Goal: Information Seeking & Learning: Learn about a topic

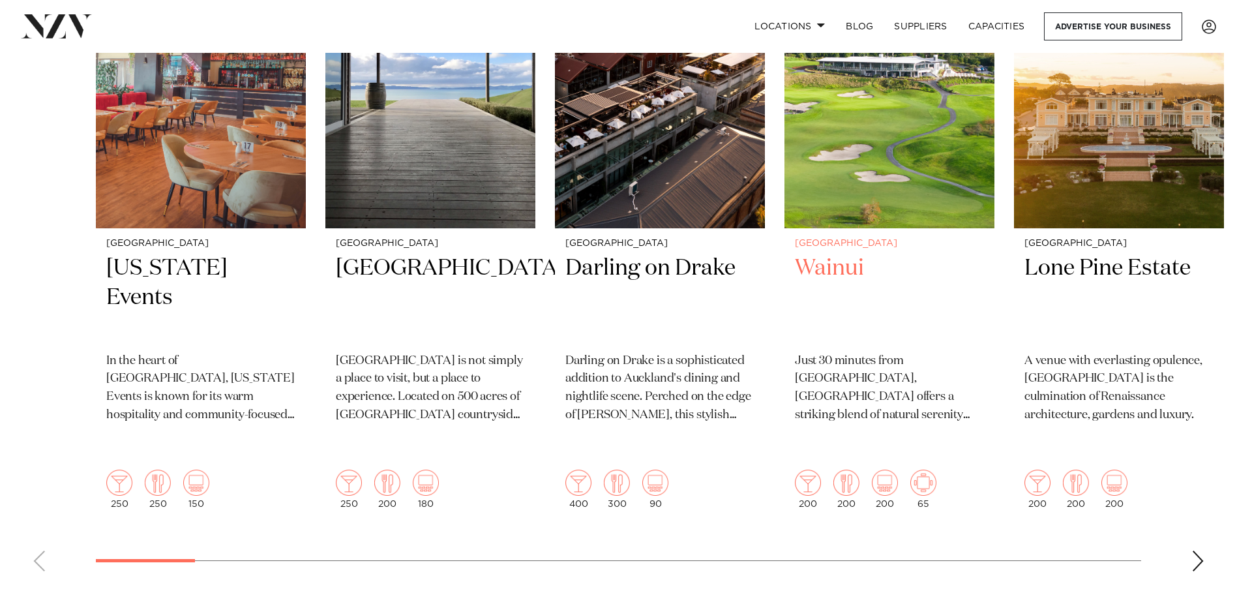
scroll to position [587, 0]
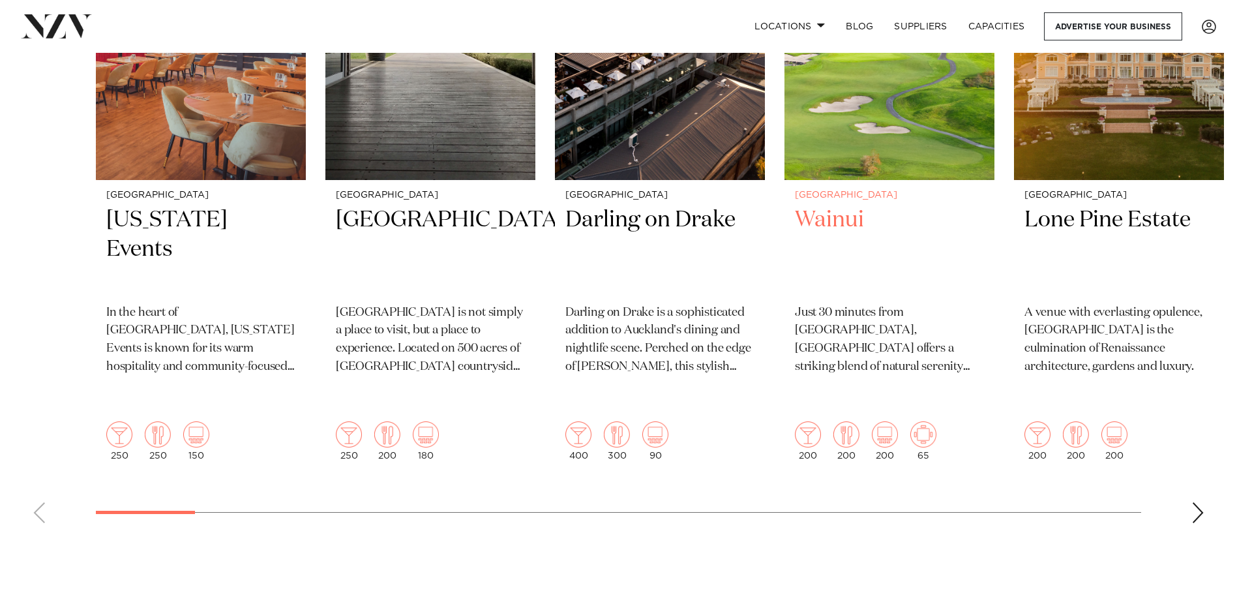
click at [886, 421] on img "4 / 48" at bounding box center [885, 434] width 26 height 26
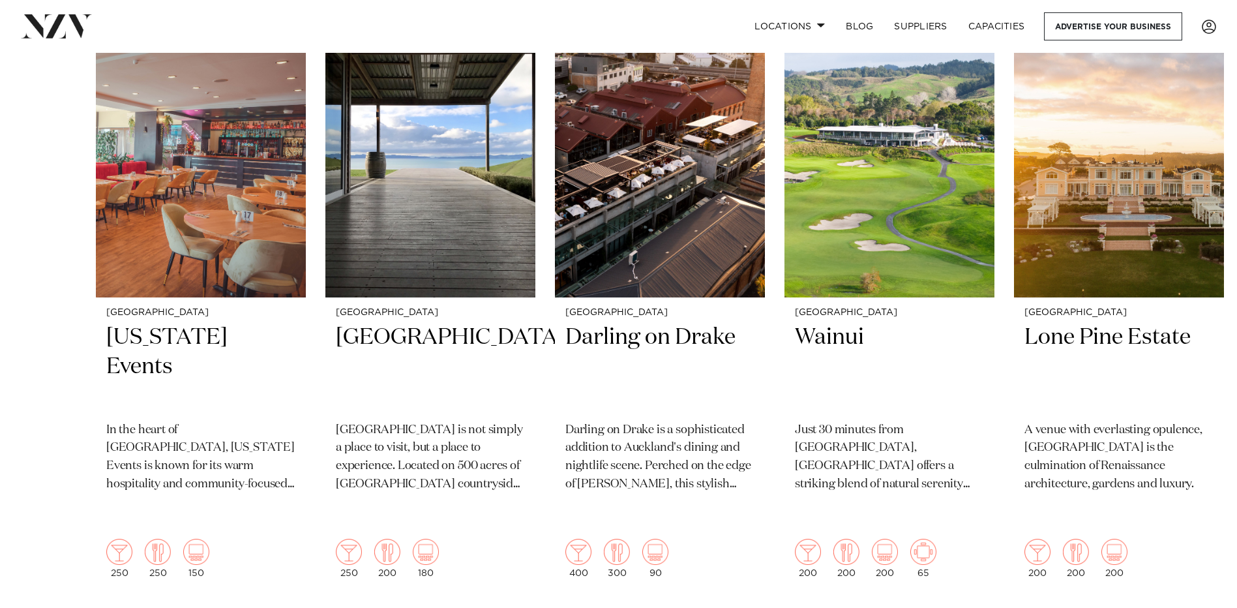
scroll to position [457, 0]
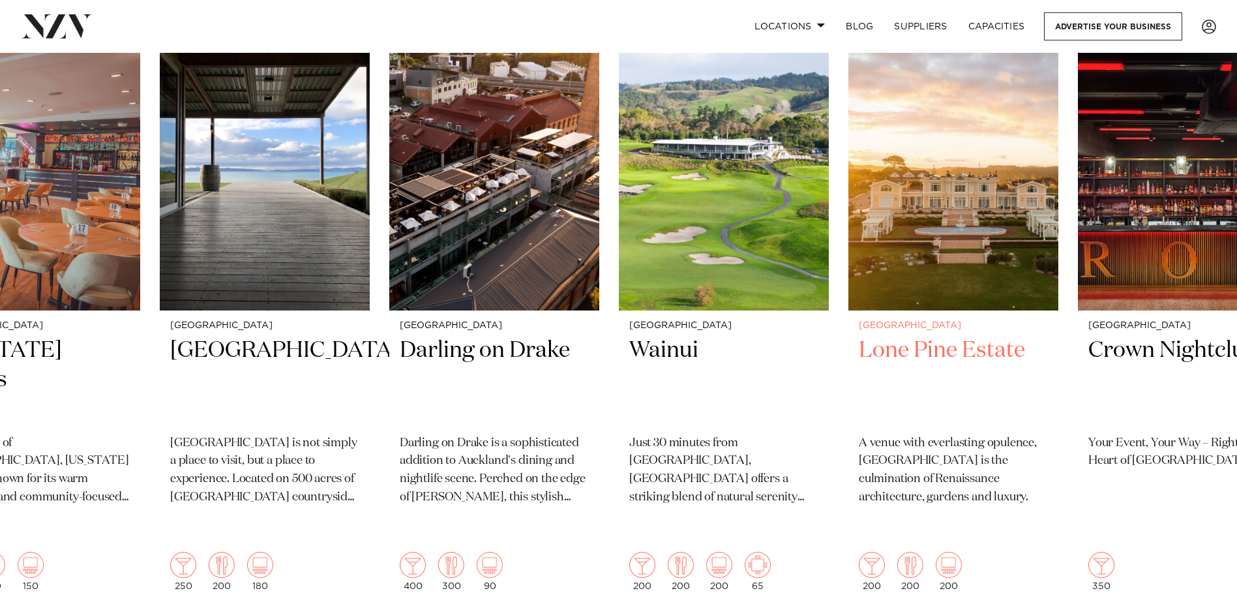
click at [859, 405] on h2 "Lone Pine Estate" at bounding box center [953, 380] width 189 height 88
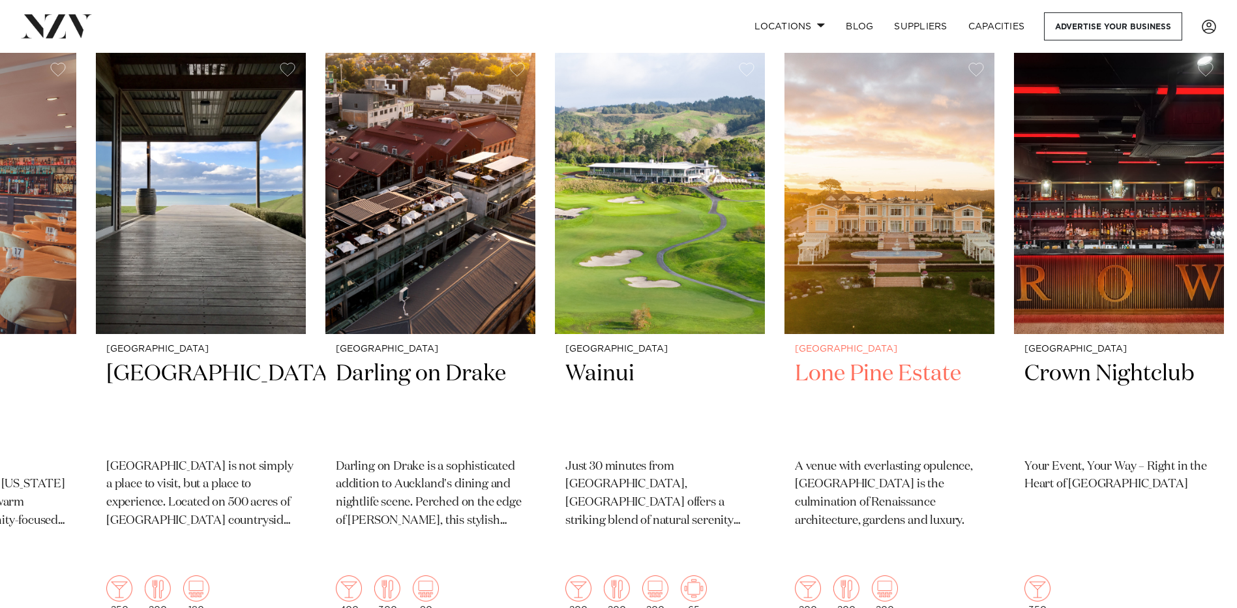
scroll to position [391, 0]
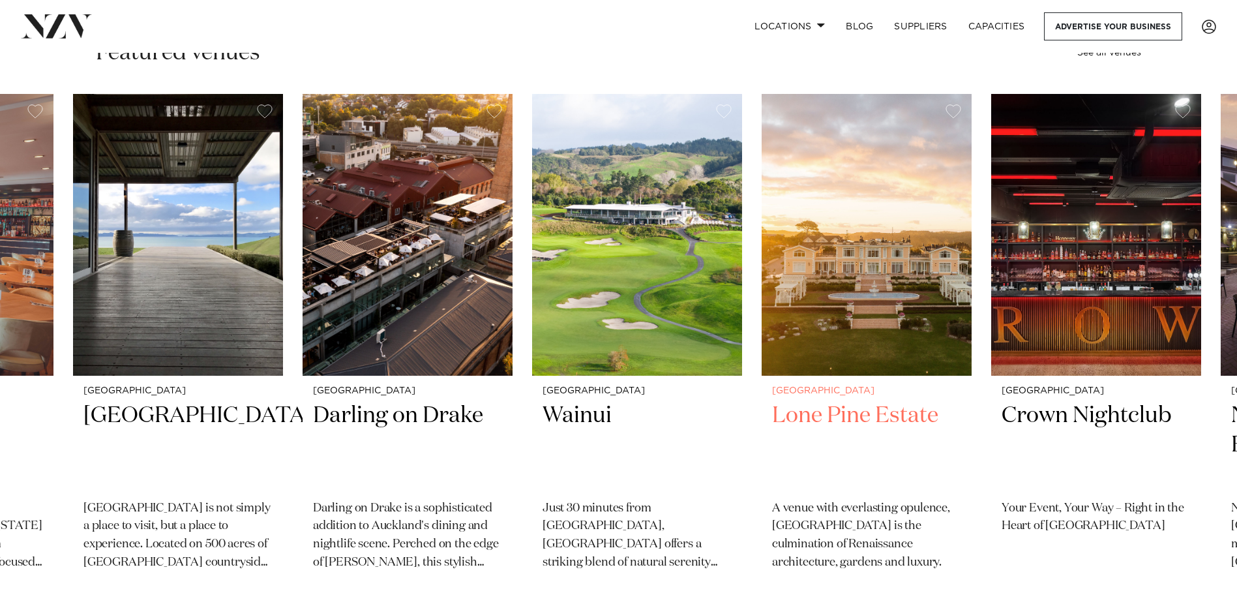
click at [762, 302] on img "5 / 48" at bounding box center [867, 235] width 210 height 282
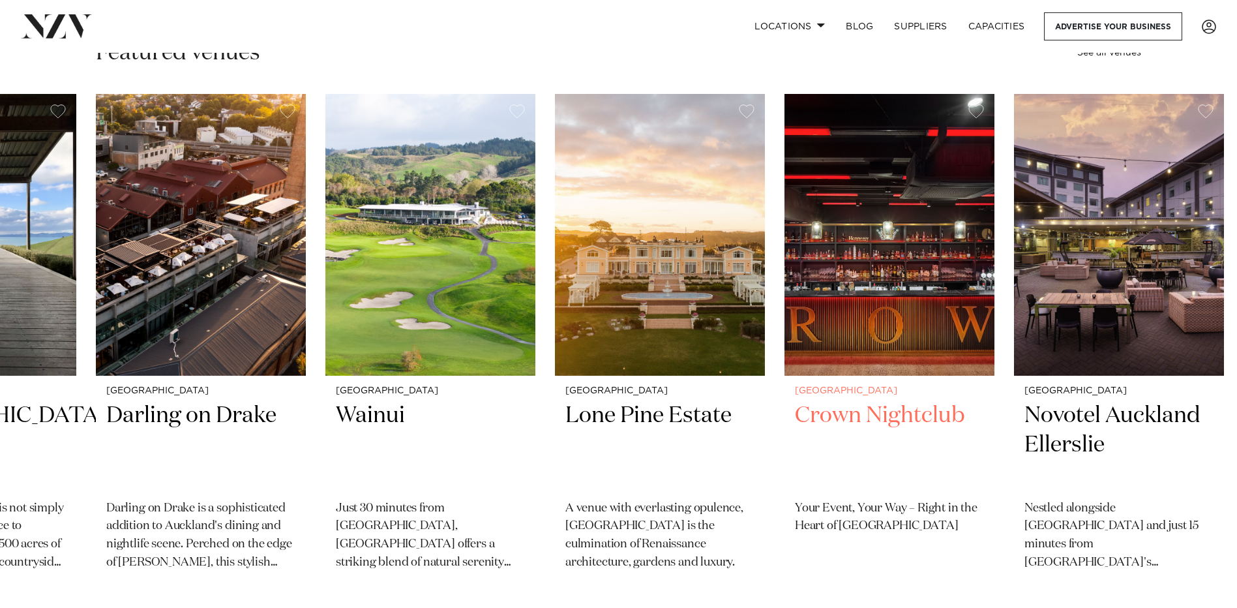
click at [785, 300] on img "6 / 48" at bounding box center [890, 235] width 210 height 282
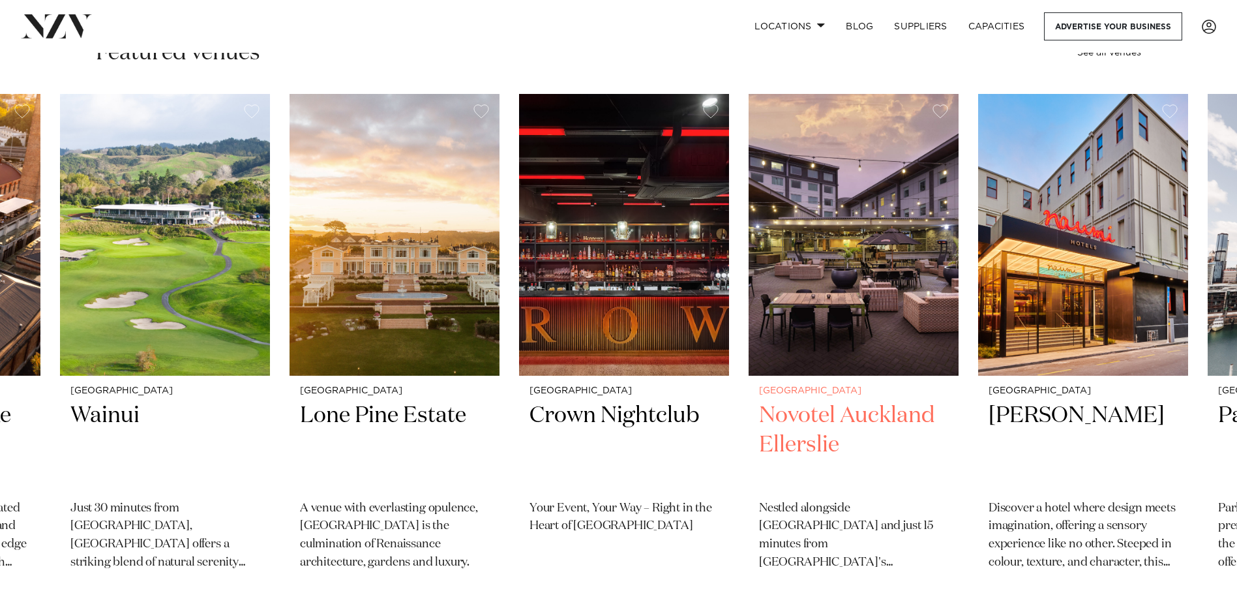
click at [761, 318] on img "7 / 48" at bounding box center [854, 235] width 210 height 282
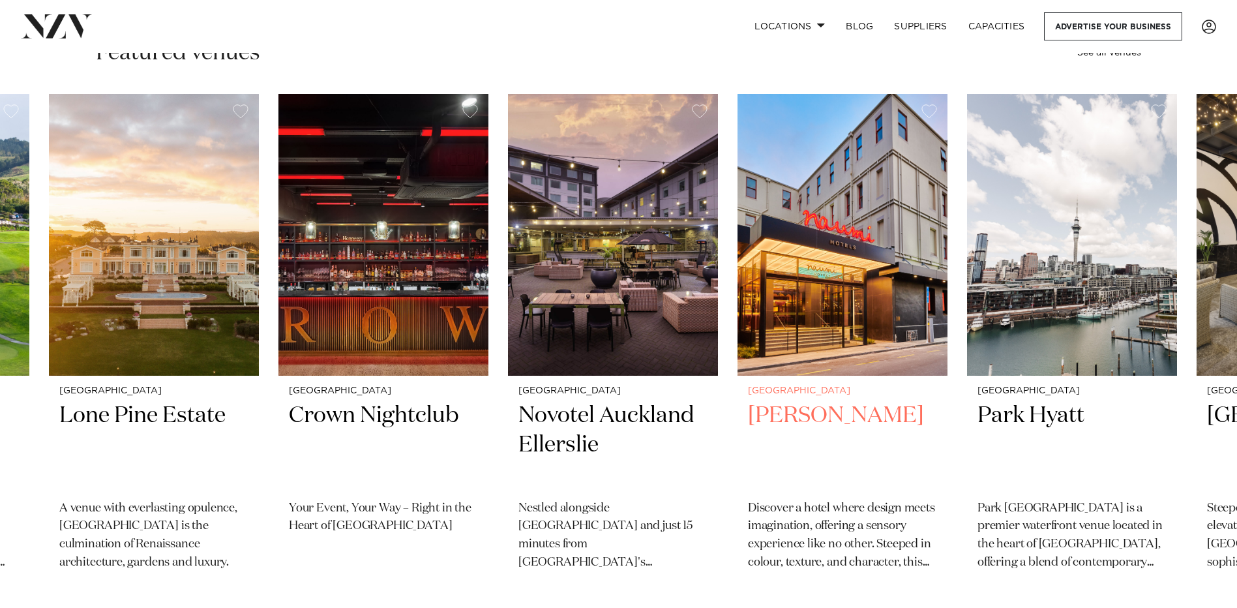
click at [738, 306] on img "8 / 48" at bounding box center [843, 235] width 210 height 282
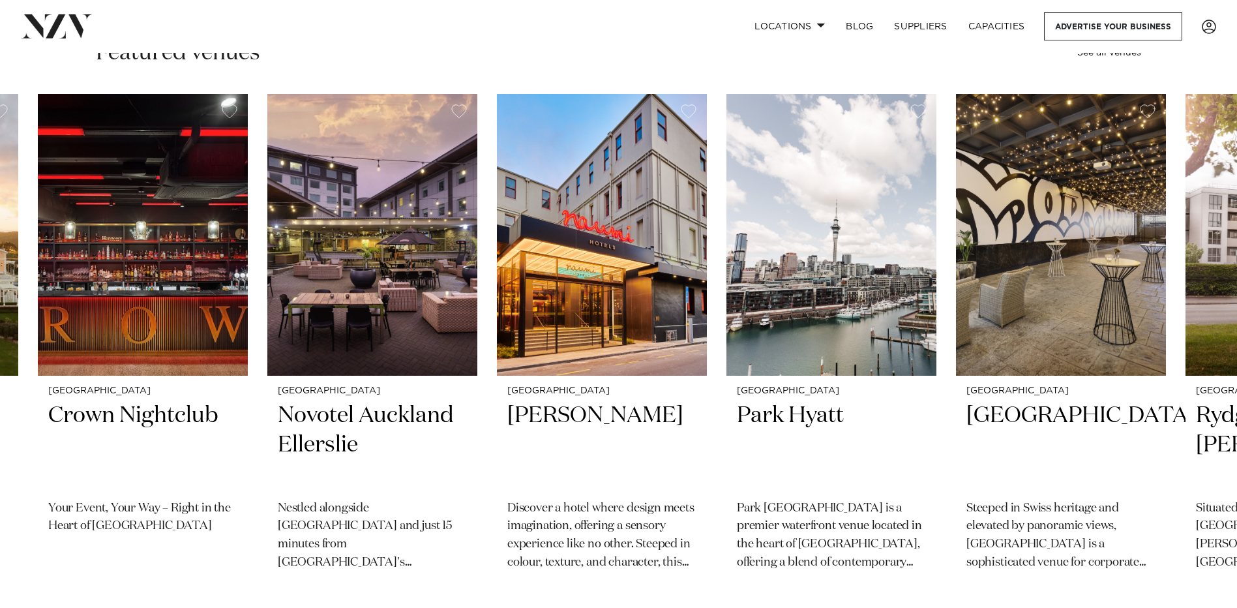
click at [656, 322] on swiper-container "[GEOGRAPHIC_DATA] [US_STATE] Events In the heart of [GEOGRAPHIC_DATA], [US_STAT…" at bounding box center [618, 411] width 1237 height 635
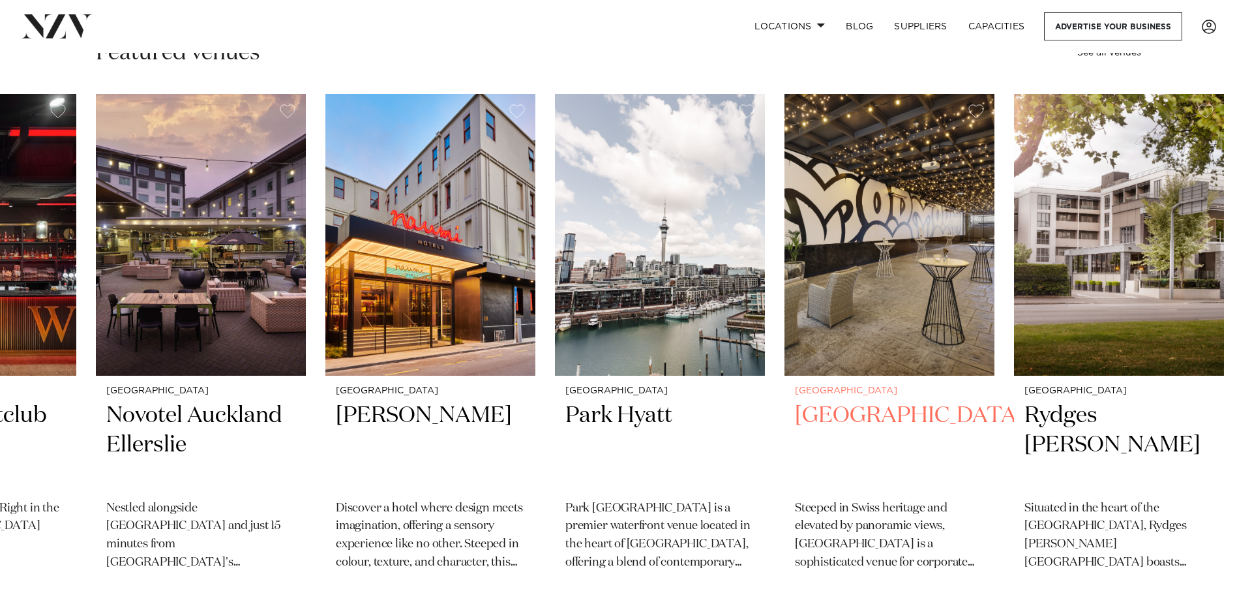
click at [893, 327] on img "10 / 48" at bounding box center [890, 235] width 210 height 282
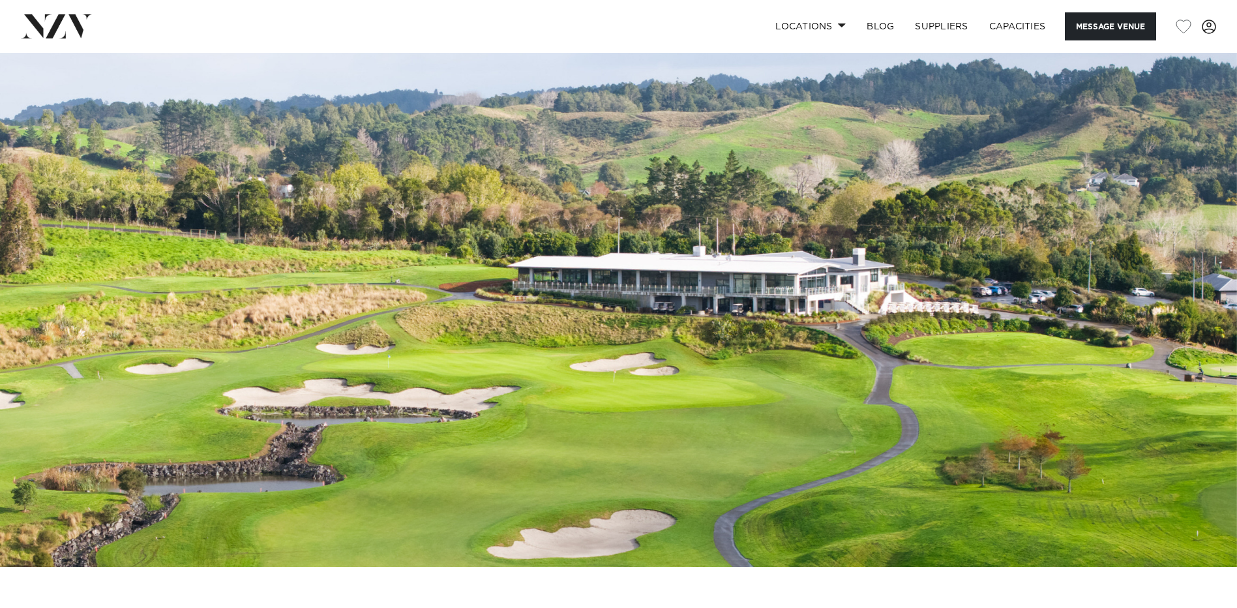
scroll to position [65, 0]
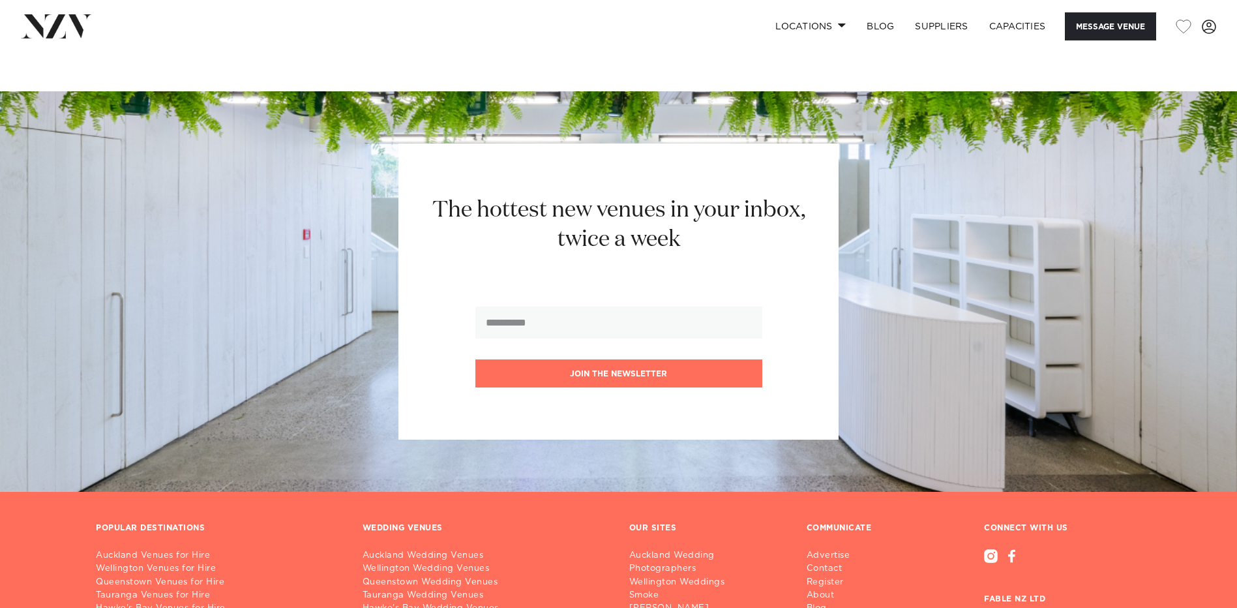
scroll to position [3409, 0]
